Goal: Task Accomplishment & Management: Manage account settings

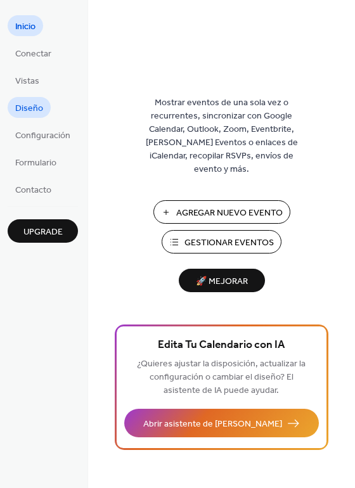
click at [32, 107] on span "Diseño" at bounding box center [29, 108] width 28 height 13
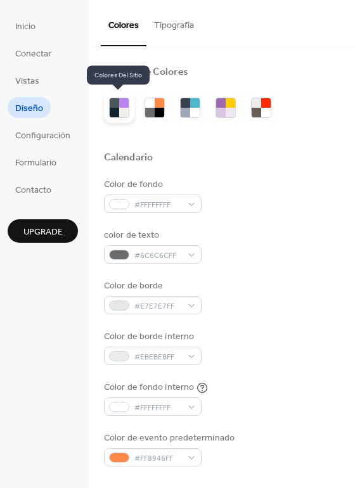
click at [121, 107] on div at bounding box center [124, 103] width 10 height 10
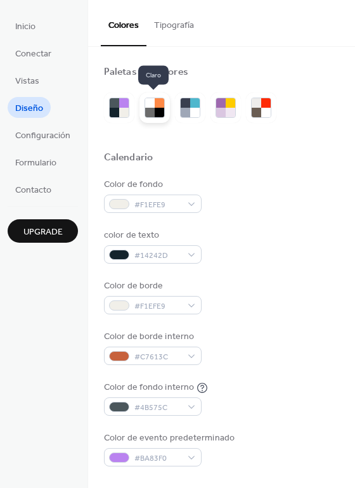
click at [155, 112] on div at bounding box center [160, 113] width 10 height 10
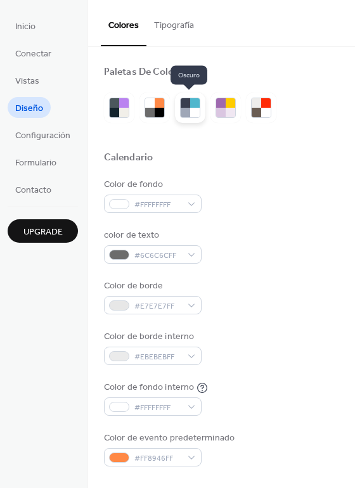
click at [184, 107] on div at bounding box center [186, 103] width 10 height 10
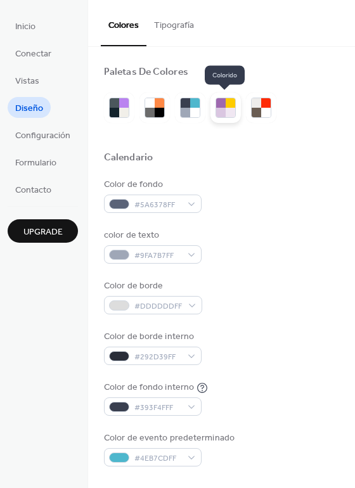
click at [221, 115] on div at bounding box center [221, 113] width 10 height 10
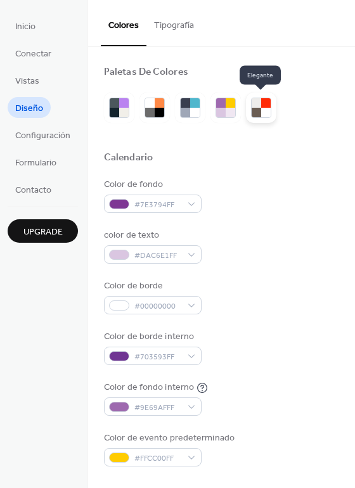
click at [265, 109] on div at bounding box center [266, 113] width 10 height 10
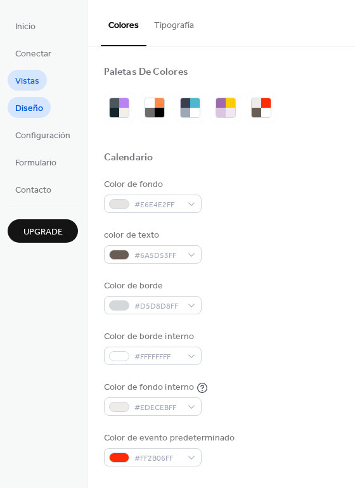
click at [33, 84] on span "Vistas" at bounding box center [27, 81] width 24 height 13
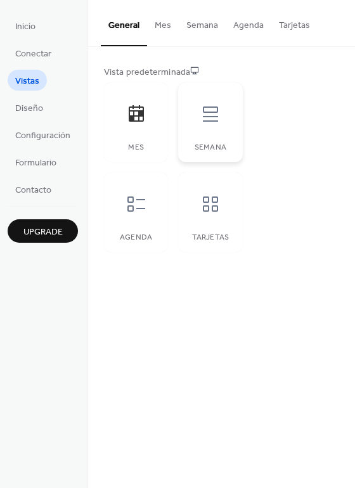
click at [211, 128] on div at bounding box center [211, 114] width 38 height 38
click at [128, 214] on div at bounding box center [136, 204] width 38 height 38
click at [214, 207] on icon at bounding box center [210, 204] width 20 height 20
click at [193, 27] on button "Semana" at bounding box center [202, 22] width 47 height 45
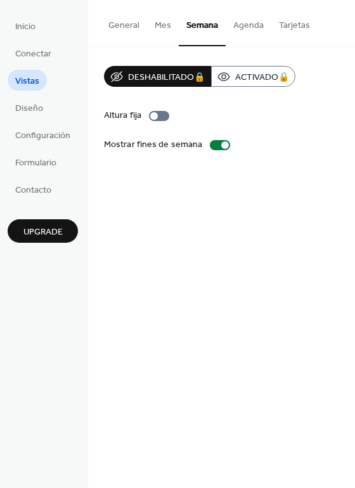
click at [238, 27] on button "Agenda" at bounding box center [249, 22] width 46 height 45
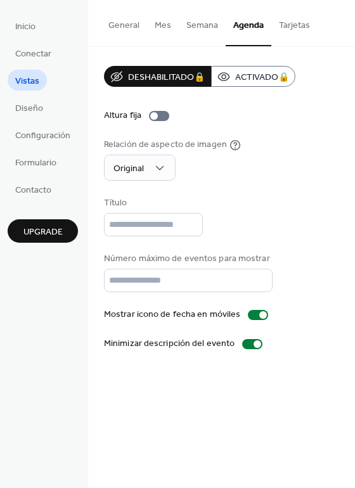
click at [197, 27] on button "Semana" at bounding box center [202, 22] width 47 height 45
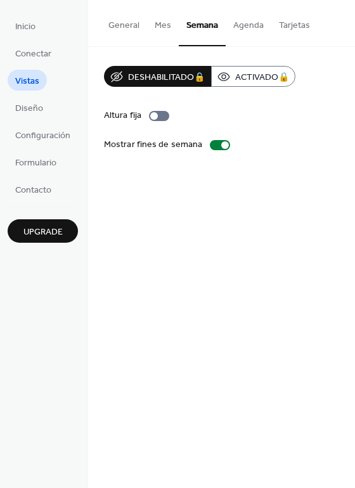
click at [158, 23] on button "Mes" at bounding box center [163, 22] width 32 height 45
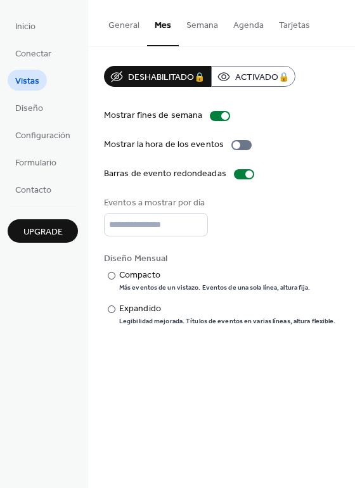
click at [352, 119] on div "Deshabilitado 🔒 Activado 🔒 Mostrar fines de semana Mostrar la hora de los event…" at bounding box center [221, 196] width 267 height 298
click at [349, 118] on div "Deshabilitado 🔒 Activado 🔒 Mostrar fines de semana Mostrar la hora de los event…" at bounding box center [221, 196] width 267 height 298
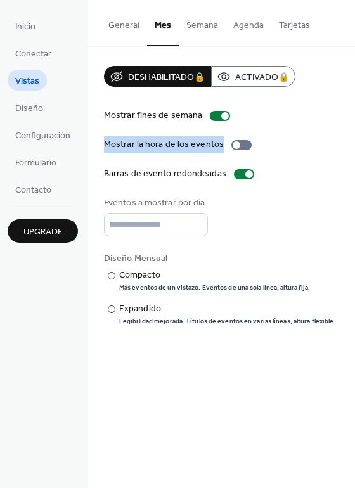
drag, startPoint x: 351, startPoint y: 118, endPoint x: 351, endPoint y: 142, distance: 24.1
click at [351, 142] on div "Deshabilitado 🔒 Activado 🔒 Mostrar fines de semana Mostrar la hora de los event…" at bounding box center [221, 196] width 267 height 298
click at [33, 164] on span "Formulario" at bounding box center [35, 163] width 41 height 13
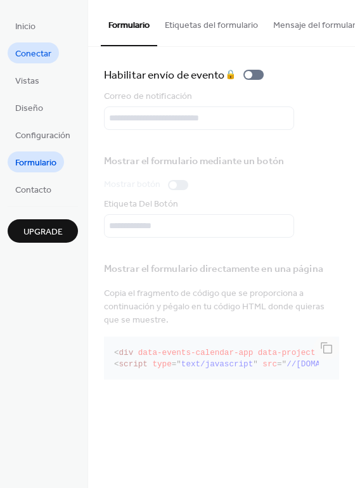
click at [25, 27] on span "Inicio" at bounding box center [25, 26] width 20 height 13
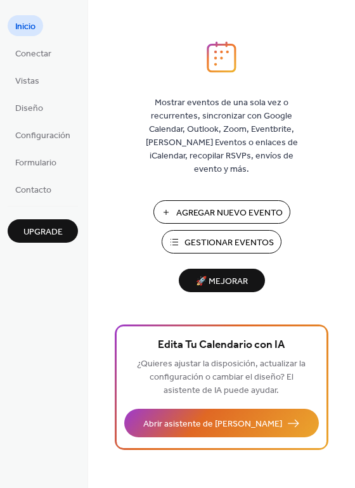
drag, startPoint x: 351, startPoint y: 79, endPoint x: 355, endPoint y: 114, distance: 35.7
click at [355, 114] on div "Mostrar eventos de una sola vez o recurrentes, sincronizar con Google Calendar,…" at bounding box center [221, 264] width 267 height 447
drag, startPoint x: 355, startPoint y: 114, endPoint x: 351, endPoint y: 137, distance: 23.1
click at [351, 137] on div "Mostrar eventos de una sola vez o recurrentes, sincronizar con Google Calendar,…" at bounding box center [221, 264] width 267 height 447
drag, startPoint x: 351, startPoint y: 137, endPoint x: 351, endPoint y: 144, distance: 7.0
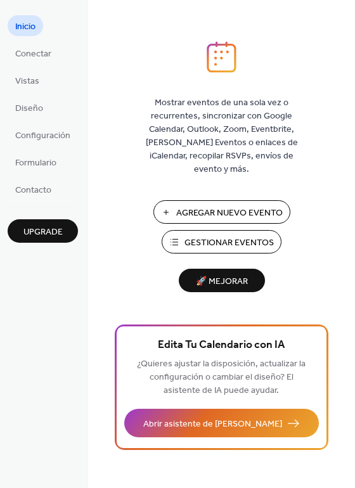
click at [351, 144] on div "Mostrar eventos de una sola vez o recurrentes, sincronizar con Google Calendar,…" at bounding box center [221, 264] width 267 height 447
click at [219, 207] on span "Agregar Nuevo Evento" at bounding box center [229, 213] width 107 height 13
click at [25, 82] on span "Vistas" at bounding box center [27, 81] width 24 height 13
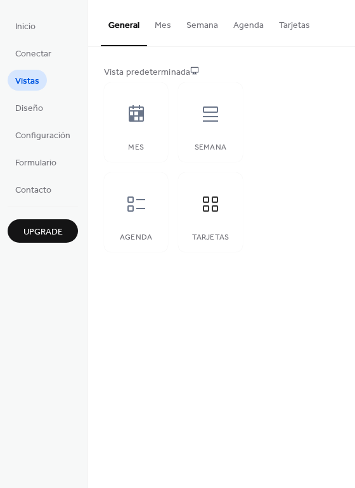
click at [162, 27] on button "Mes" at bounding box center [163, 22] width 32 height 45
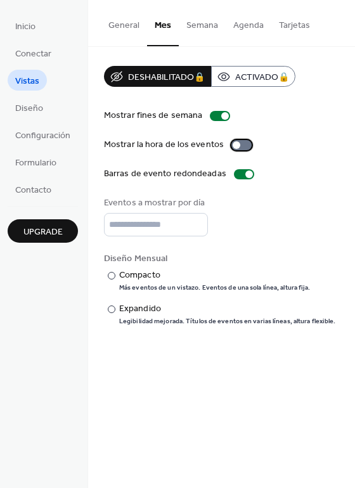
click at [237, 143] on div at bounding box center [242, 145] width 20 height 10
click at [352, 129] on div "Deshabilitado 🔒 Activado 🔒 Mostrar fines de semana Mostrar la hora de los event…" at bounding box center [221, 196] width 267 height 298
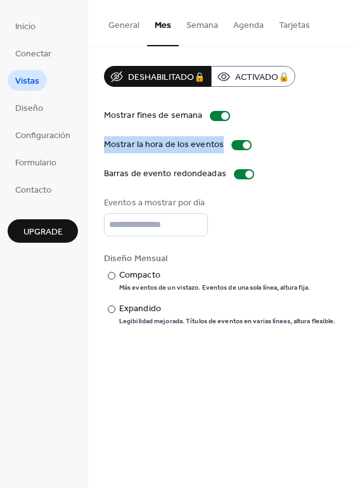
drag, startPoint x: 351, startPoint y: 127, endPoint x: 351, endPoint y: 141, distance: 14.6
click at [351, 141] on div "Deshabilitado 🔒 Activado 🔒 Mostrar fines de semana Mostrar la hora de los event…" at bounding box center [221, 196] width 267 height 298
drag, startPoint x: 351, startPoint y: 129, endPoint x: 353, endPoint y: 138, distance: 9.6
click at [353, 138] on div "Deshabilitado 🔒 Activado 🔒 Mostrar fines de semana Mostrar la hora de los event…" at bounding box center [221, 196] width 267 height 298
drag, startPoint x: 353, startPoint y: 127, endPoint x: 351, endPoint y: 144, distance: 16.5
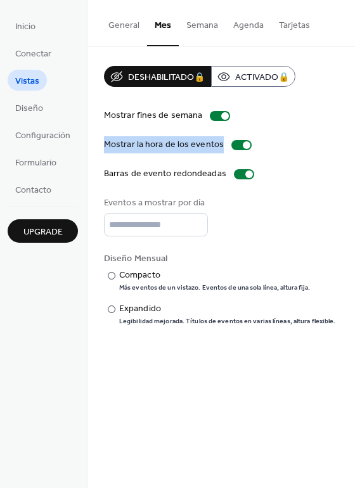
click at [351, 144] on div "Deshabilitado 🔒 Activado 🔒 Mostrar fines de semana Mostrar la hora de los event…" at bounding box center [221, 196] width 267 height 298
drag, startPoint x: 353, startPoint y: 130, endPoint x: 355, endPoint y: 138, distance: 8.5
click at [355, 138] on div "Deshabilitado 🔒 Activado 🔒 Mostrar fines de semana Mostrar la hora de los event…" at bounding box center [221, 196] width 267 height 298
drag, startPoint x: 354, startPoint y: 121, endPoint x: 351, endPoint y: 131, distance: 10.5
click at [351, 131] on div "Deshabilitado 🔒 Activado 🔒 Mostrar fines de semana Mostrar la hora de los event…" at bounding box center [221, 196] width 267 height 298
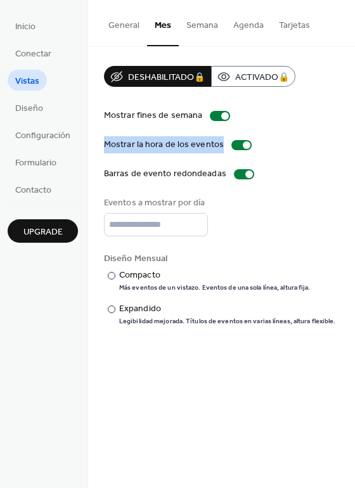
click at [29, 110] on span "Diseño" at bounding box center [29, 108] width 28 height 13
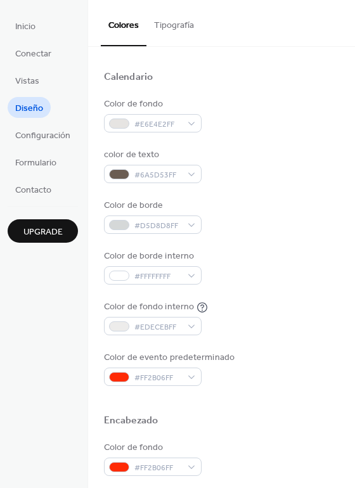
scroll to position [77, 0]
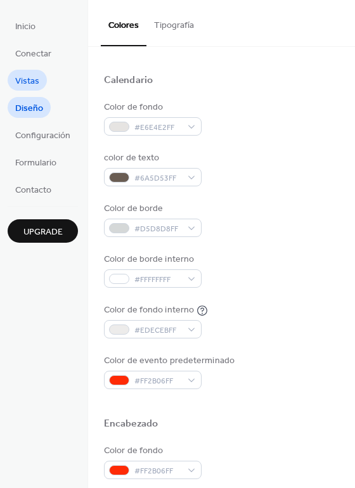
click at [21, 84] on span "Vistas" at bounding box center [27, 81] width 24 height 13
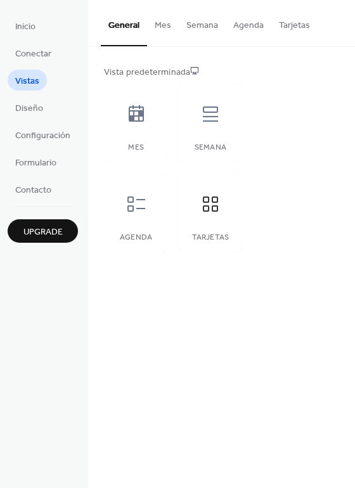
drag, startPoint x: 332, startPoint y: 134, endPoint x: 349, endPoint y: 148, distance: 22.1
click at [349, 148] on div "Vista predeterminada Mes Semana Agenda Tarjetas" at bounding box center [221, 159] width 267 height 225
drag, startPoint x: 351, startPoint y: 129, endPoint x: 352, endPoint y: 144, distance: 15.2
click at [352, 144] on div "Vista predeterminada Mes Semana Agenda Tarjetas" at bounding box center [221, 159] width 267 height 225
drag, startPoint x: 353, startPoint y: 126, endPoint x: 353, endPoint y: 115, distance: 10.8
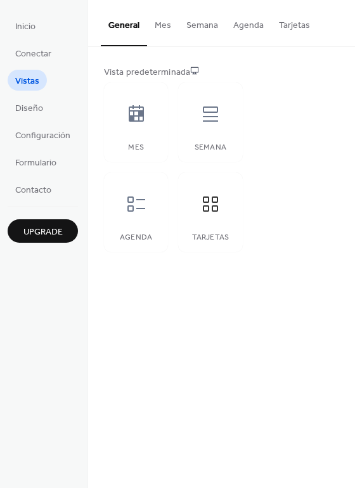
click at [353, 115] on div "Vista predeterminada Mes Semana Agenda Tarjetas" at bounding box center [221, 159] width 267 height 225
click at [162, 26] on button "Mes" at bounding box center [163, 22] width 32 height 45
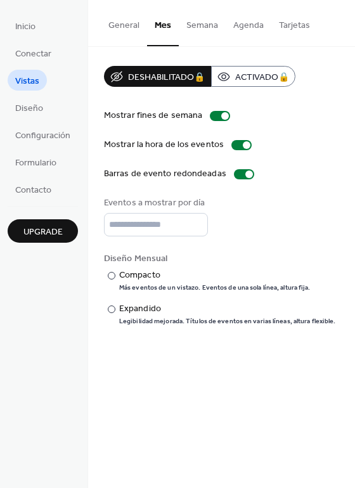
drag, startPoint x: 351, startPoint y: 94, endPoint x: 349, endPoint y: 127, distance: 33.7
click at [349, 127] on div "Deshabilitado 🔒 Activado 🔒 Mostrar fines de semana Mostrar la hora de los event…" at bounding box center [221, 196] width 267 height 298
click at [349, 157] on div "Deshabilitado 🔒 Activado 🔒 Mostrar fines de semana Mostrar la hora de los event…" at bounding box center [221, 196] width 267 height 298
click at [338, 153] on div "Mostrar fines de semana Mostrar la hora de los eventos Barras de evento redonde…" at bounding box center [221, 217] width 235 height 217
click at [349, 164] on div "Deshabilitado 🔒 Activado 🔒 Mostrar fines de semana Mostrar la hora de los event…" at bounding box center [221, 196] width 267 height 298
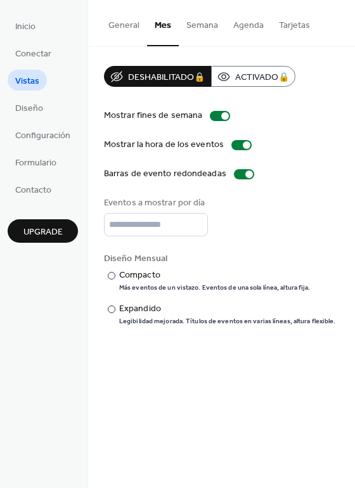
click at [349, 152] on div "Deshabilitado 🔒 Activado 🔒 Mostrar fines de semana Mostrar la hora de los event…" at bounding box center [221, 196] width 267 height 298
click at [352, 159] on div "Deshabilitado 🔒 Activado 🔒 Mostrar fines de semana Mostrar la hora de los event…" at bounding box center [221, 196] width 267 height 298
click at [348, 197] on div "Deshabilitado 🔒 Activado 🔒 Mostrar fines de semana Mostrar la hora de los event…" at bounding box center [221, 196] width 267 height 298
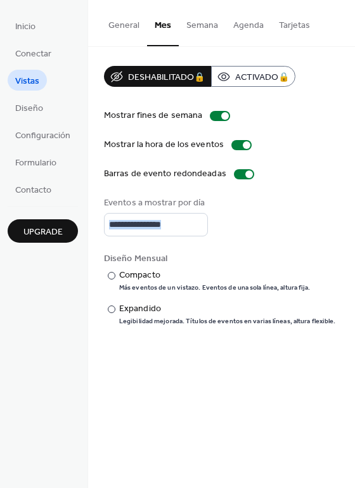
click at [348, 197] on div "Deshabilitado 🔒 Activado 🔒 Mostrar fines de semana Mostrar la hora de los event…" at bounding box center [221, 196] width 267 height 298
click at [342, 251] on div "Deshabilitado 🔒 Activado 🔒 Mostrar fines de semana Mostrar la hora de los event…" at bounding box center [221, 196] width 267 height 298
